Goal: Use online tool/utility: Utilize a website feature to perform a specific function

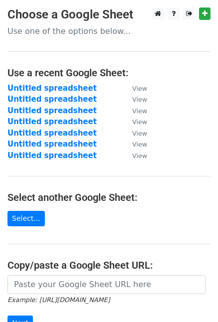
scroll to position [141, 0]
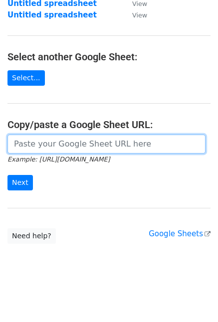
click at [32, 148] on input "url" at bounding box center [106, 144] width 198 height 19
paste input "https://docs.google.com/spreadsheets/d/1DVoFzSwvMBZLPKOhbh1NFBfHBu0P09abHc-zUwA…"
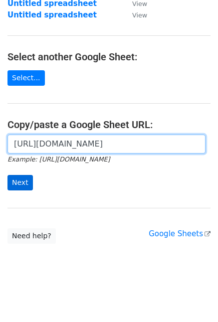
type input "https://docs.google.com/spreadsheets/d/1DVoFzSwvMBZLPKOhbh1NFBfHBu0P09abHc-zUwA…"
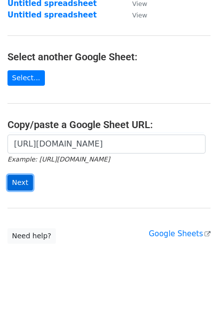
click at [24, 183] on input "Next" at bounding box center [19, 182] width 25 height 15
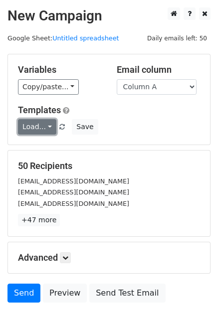
click at [46, 127] on link "Load..." at bounding box center [37, 126] width 38 height 15
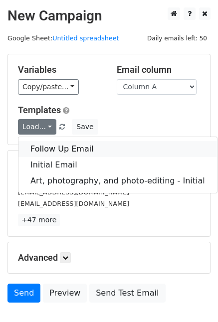
click at [55, 149] on link "Follow Up Email" at bounding box center [117, 149] width 198 height 16
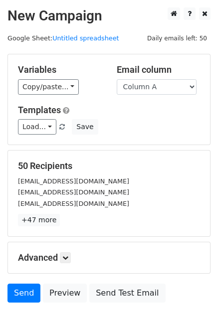
scroll to position [50, 0]
